Goal: Task Accomplishment & Management: Use online tool/utility

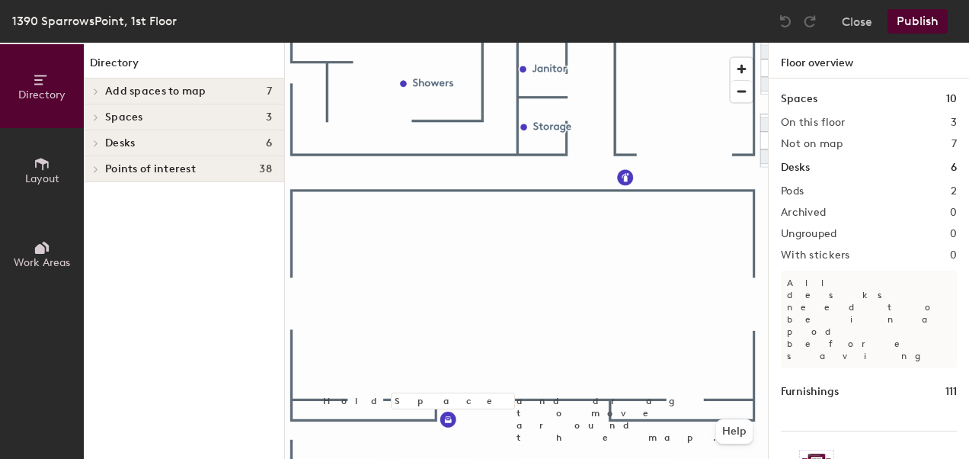
click at [148, 91] on span "Add spaces to map" at bounding box center [155, 91] width 101 height 12
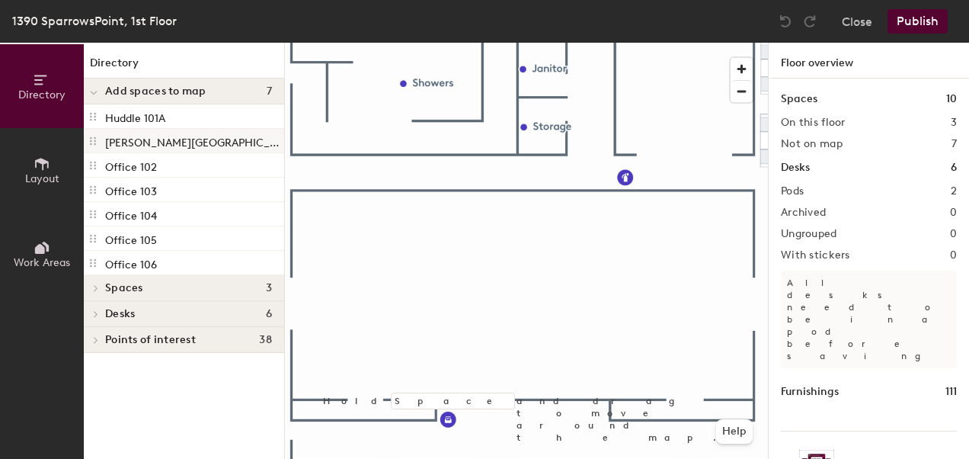
click at [121, 140] on p "[PERSON_NAME][GEOGRAPHIC_DATA] - Room 108" at bounding box center [193, 141] width 176 height 18
click at [120, 142] on p "[PERSON_NAME][GEOGRAPHIC_DATA] - Room 108" at bounding box center [193, 141] width 176 height 18
click at [92, 140] on icon at bounding box center [93, 141] width 12 height 12
click at [373, 43] on div at bounding box center [526, 43] width 483 height 0
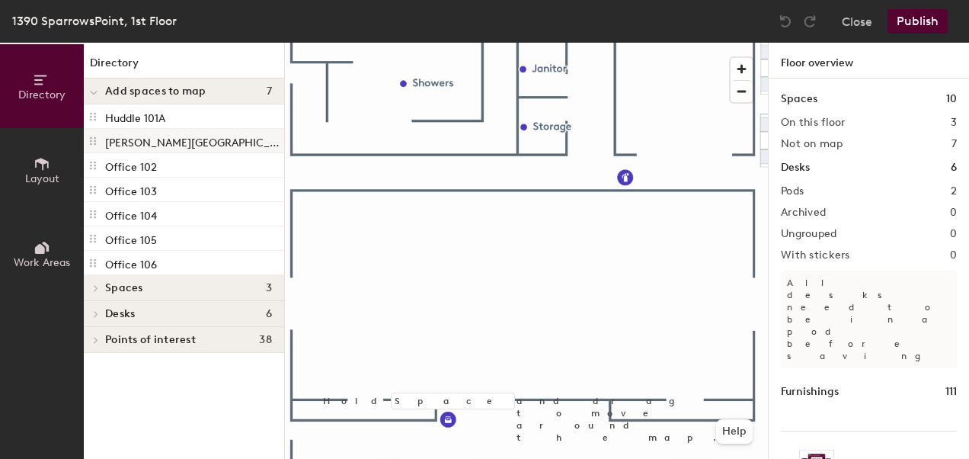
click at [154, 146] on p "[PERSON_NAME][GEOGRAPHIC_DATA] - Room 108" at bounding box center [193, 141] width 176 height 18
drag, startPoint x: 154, startPoint y: 146, endPoint x: 113, endPoint y: 372, distance: 229.3
click at [113, 372] on div "Directory Add spaces to map 7 Huddle 101A [PERSON_NAME][GEOGRAPHIC_DATA] - Room…" at bounding box center [184, 251] width 200 height 416
click at [928, 21] on button "Publish" at bounding box center [918, 21] width 60 height 24
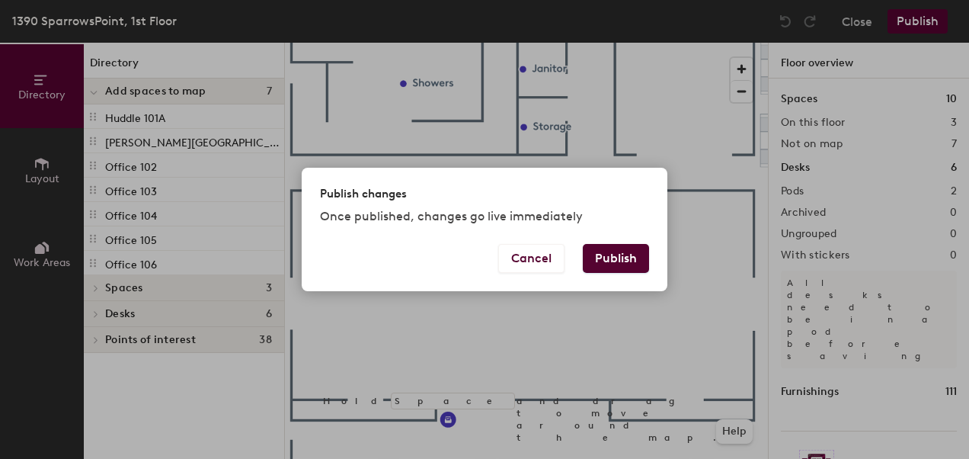
click at [627, 259] on button "Publish" at bounding box center [616, 258] width 66 height 29
